Goal: Find specific page/section: Find specific page/section

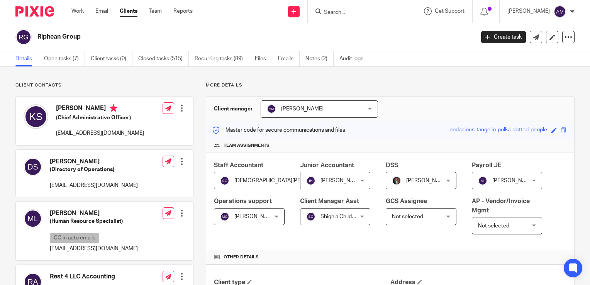
scroll to position [502, 0]
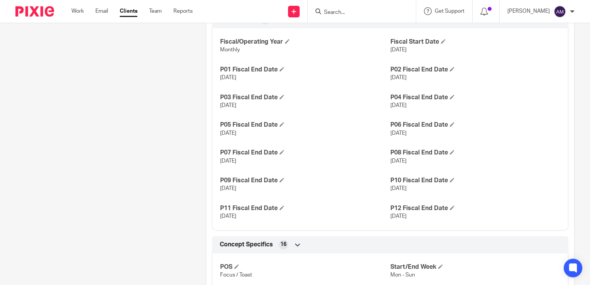
click at [344, 13] on input "Search" at bounding box center [358, 12] width 70 height 7
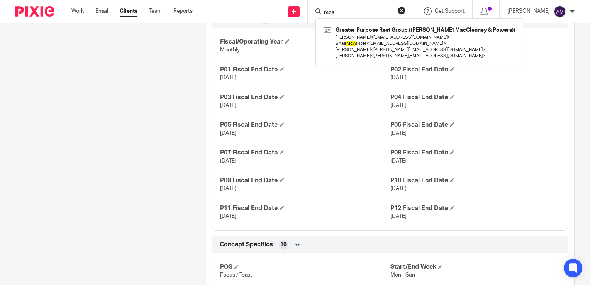
click at [357, 12] on input "mca" at bounding box center [358, 12] width 70 height 7
drag, startPoint x: 357, startPoint y: 12, endPoint x: 321, endPoint y: 12, distance: 36.3
click at [321, 12] on div "mca Greater Purpose Rest Group (Woody's MacClenney & Powers)) Kelly Harris < kh…" at bounding box center [362, 11] width 108 height 23
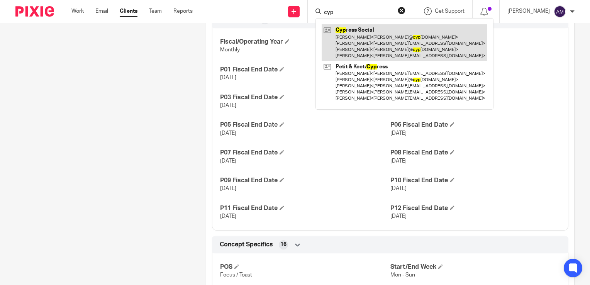
type input "cyp"
click at [382, 48] on link at bounding box center [405, 42] width 166 height 37
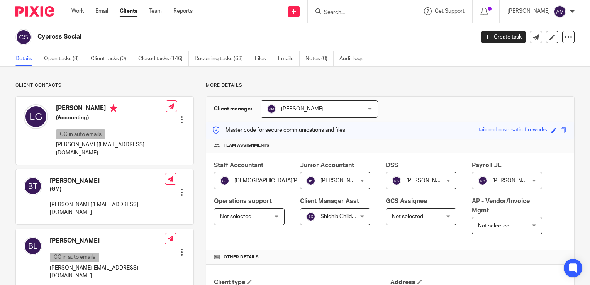
click at [357, 16] on form at bounding box center [364, 12] width 82 height 10
click at [349, 9] on input "Search" at bounding box center [358, 12] width 70 height 7
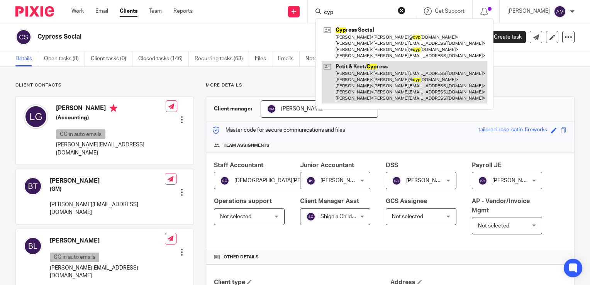
type input "cyp"
click at [386, 78] on link at bounding box center [405, 82] width 166 height 43
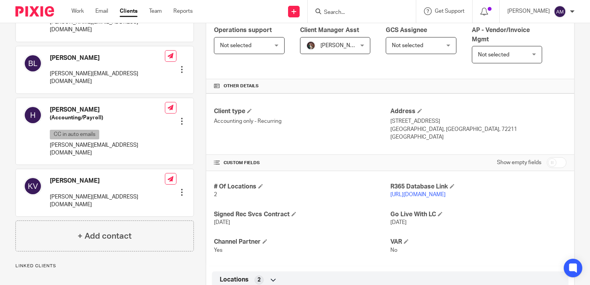
scroll to position [193, 0]
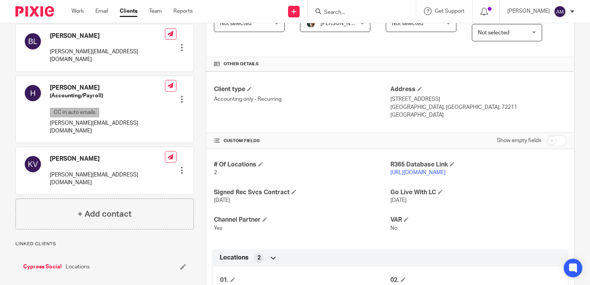
click at [421, 173] on link "[URL][DOMAIN_NAME]" at bounding box center [418, 172] width 55 height 5
click at [430, 173] on link "[URL][DOMAIN_NAME]" at bounding box center [418, 172] width 55 height 5
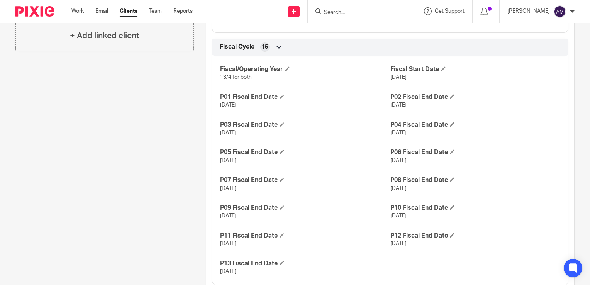
scroll to position [502, 0]
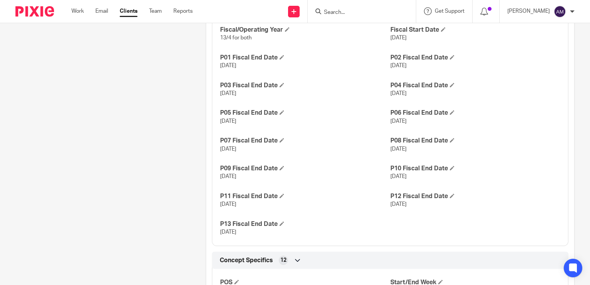
click at [380, 11] on input "Search" at bounding box center [358, 12] width 70 height 7
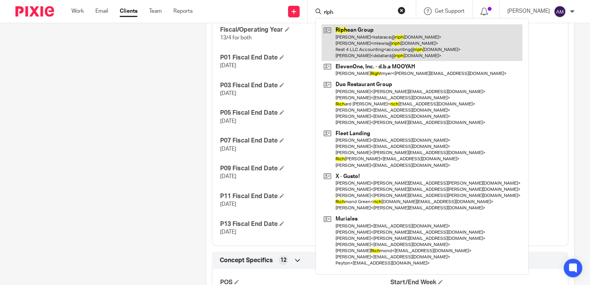
type input "riph"
click at [389, 47] on link at bounding box center [422, 42] width 201 height 37
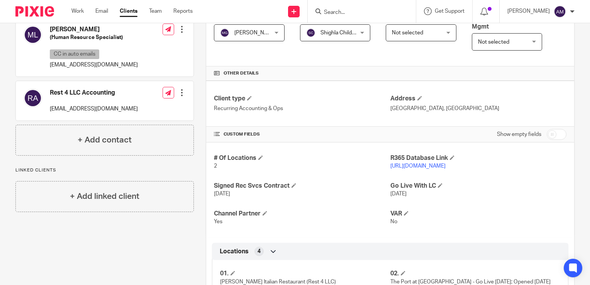
scroll to position [193, 0]
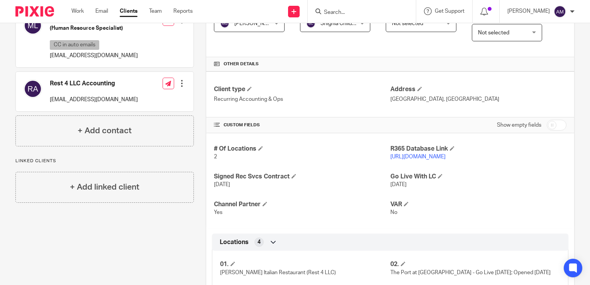
click at [416, 155] on link "[URL][DOMAIN_NAME]" at bounding box center [418, 156] width 55 height 5
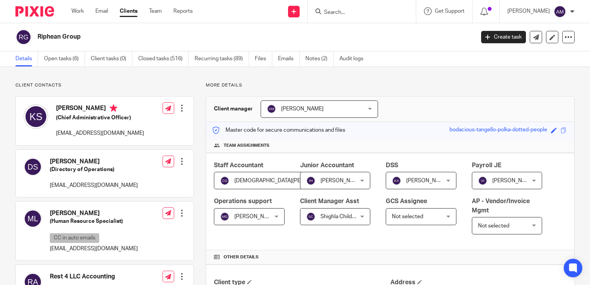
click at [353, 12] on input "Search" at bounding box center [358, 12] width 70 height 7
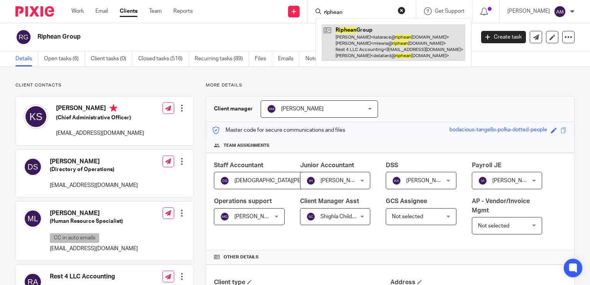
type input "riphean"
click at [371, 52] on link at bounding box center [394, 42] width 144 height 37
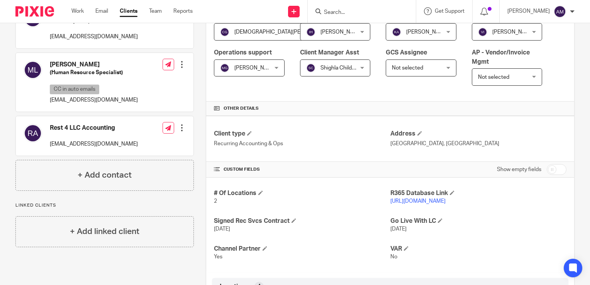
scroll to position [155, 0]
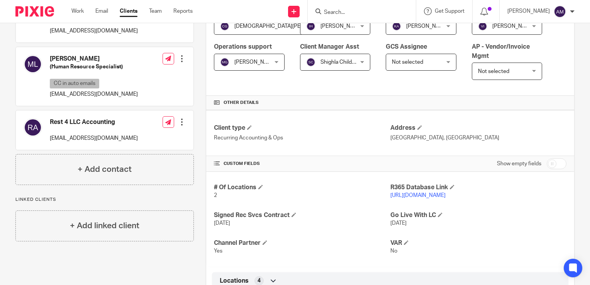
click at [418, 195] on link "[URL][DOMAIN_NAME]" at bounding box center [418, 195] width 55 height 5
